Goal: Information Seeking & Learning: Learn about a topic

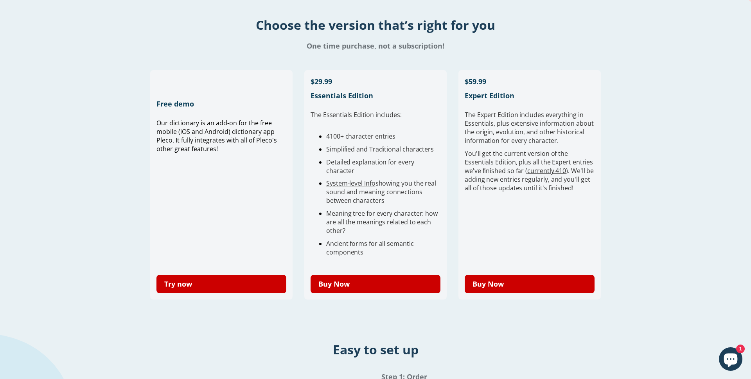
scroll to position [171, 0]
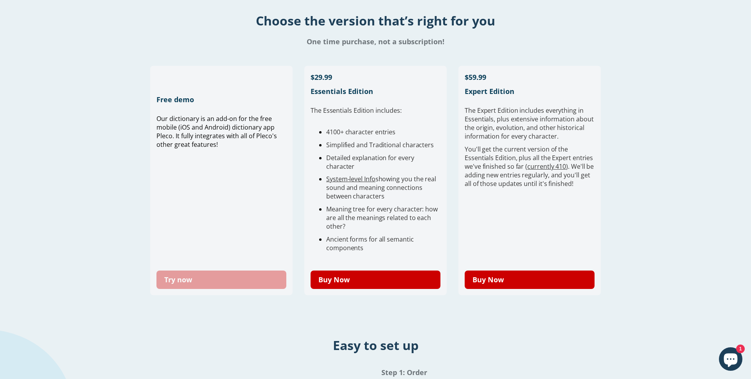
click at [205, 283] on link "Try now" at bounding box center [222, 279] width 130 height 18
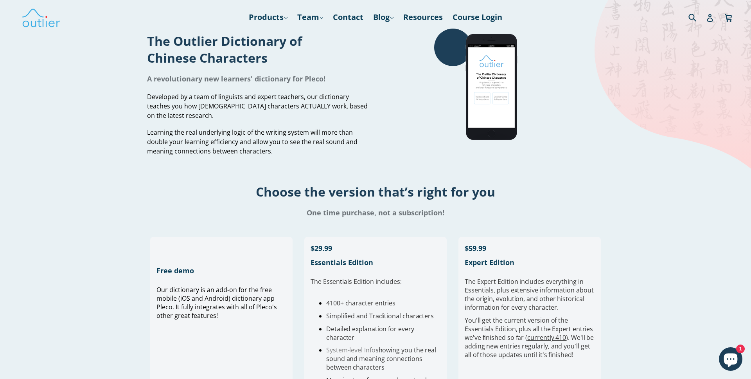
click at [352, 349] on link "System-level Info" at bounding box center [350, 350] width 49 height 9
